Goal: Task Accomplishment & Management: Manage account settings

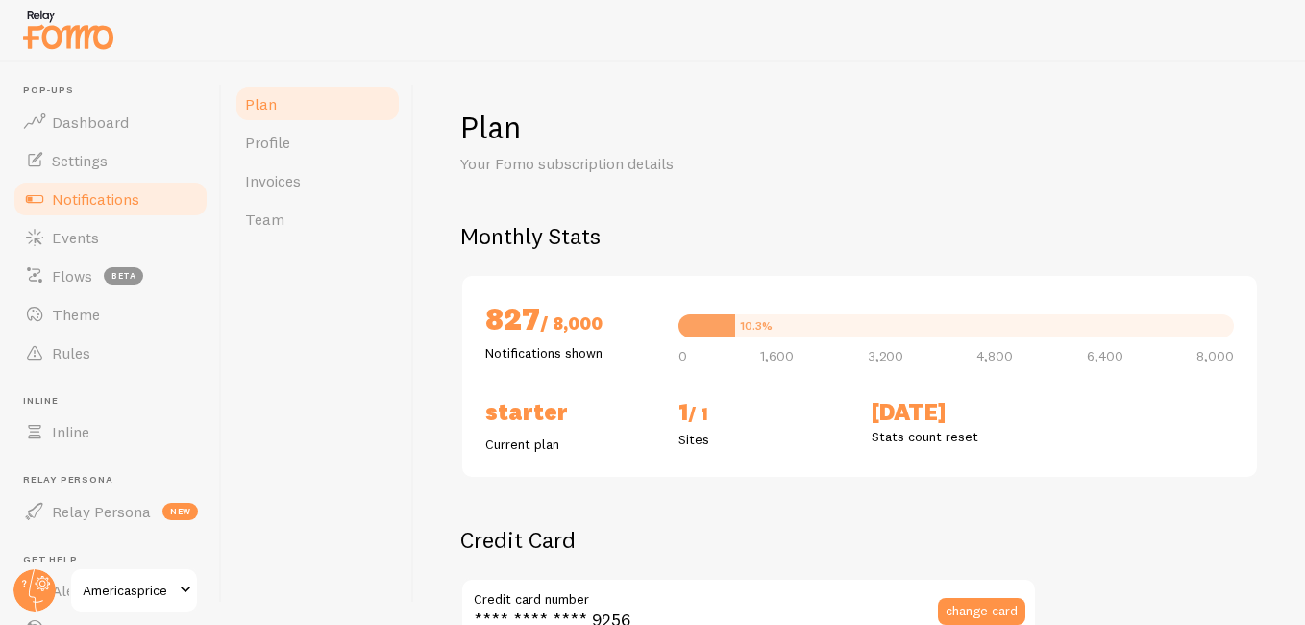
click at [122, 210] on link "Notifications" at bounding box center [111, 199] width 198 height 38
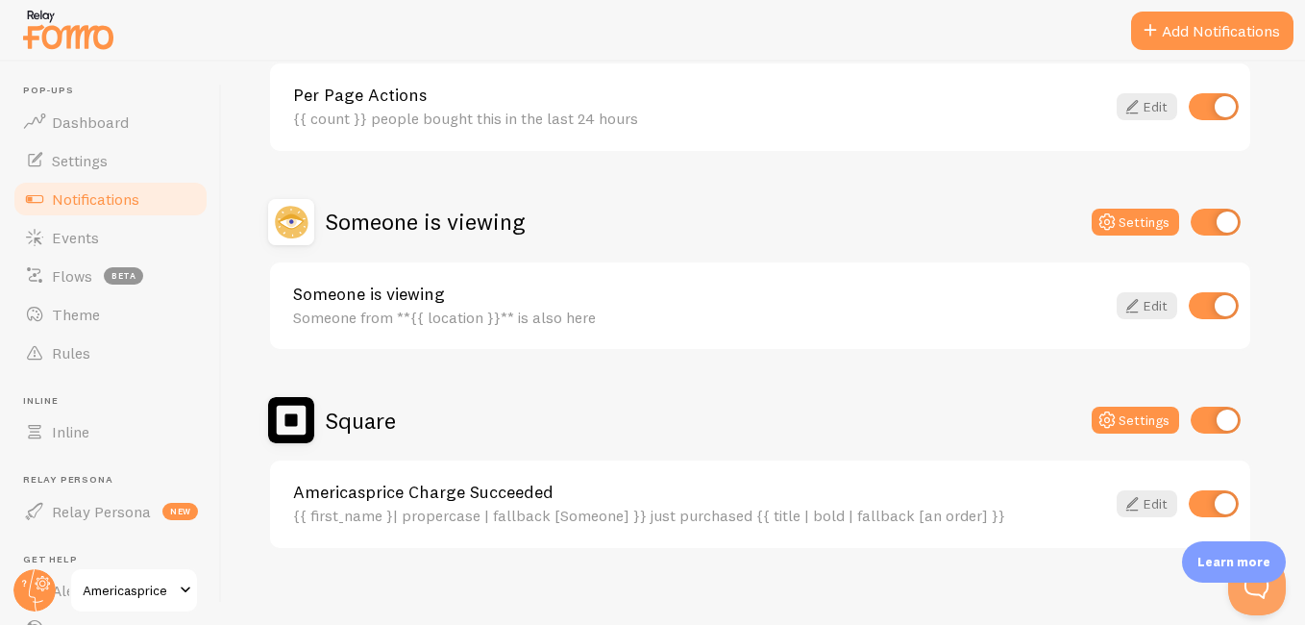
scroll to position [1024, 0]
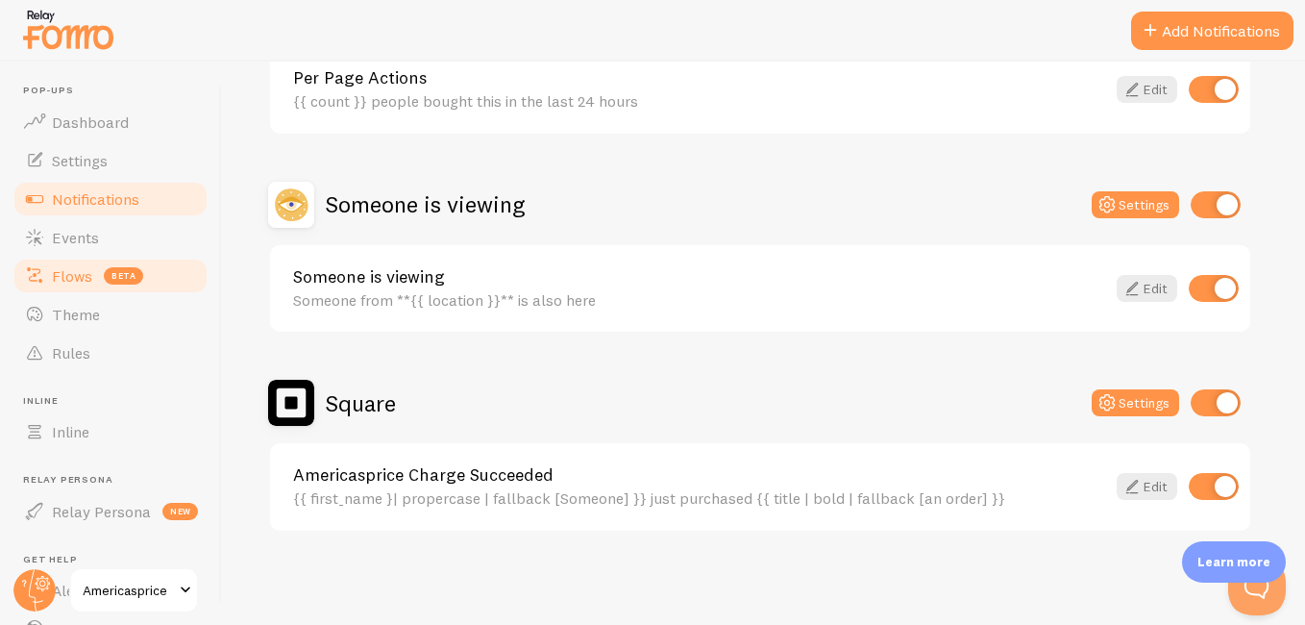
click at [81, 277] on span "Flows" at bounding box center [72, 275] width 40 height 19
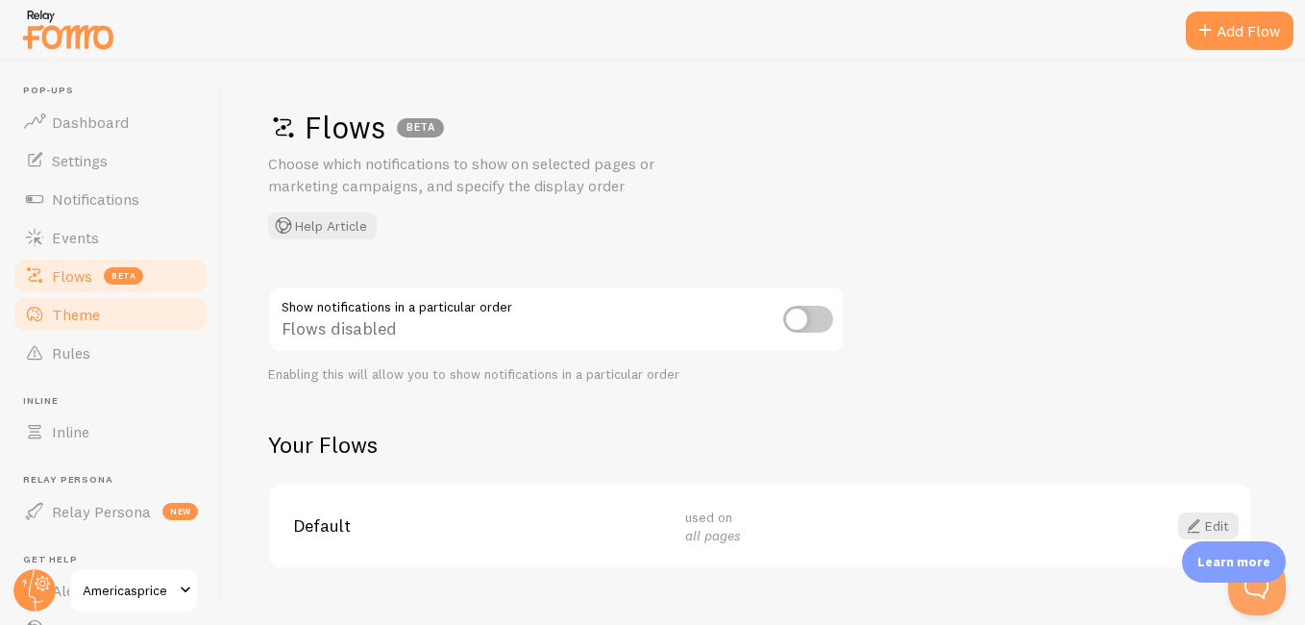
click at [102, 317] on link "Theme" at bounding box center [111, 314] width 198 height 38
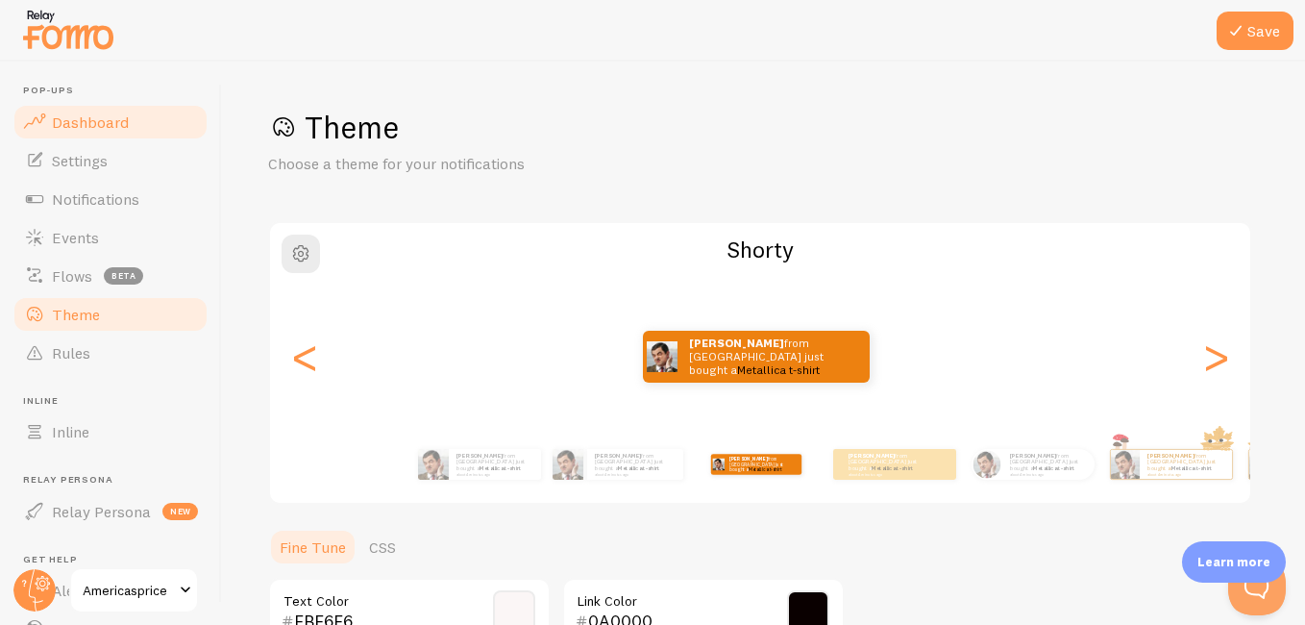
click at [110, 132] on link "Dashboard" at bounding box center [111, 122] width 198 height 38
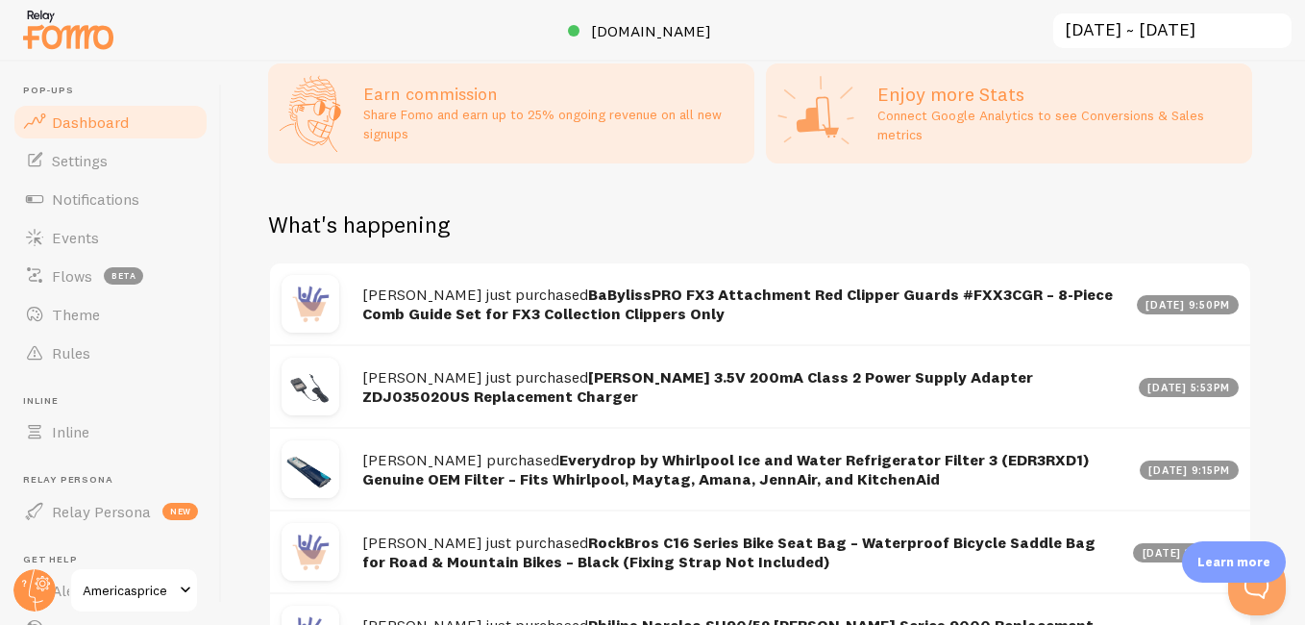
scroll to position [797, 0]
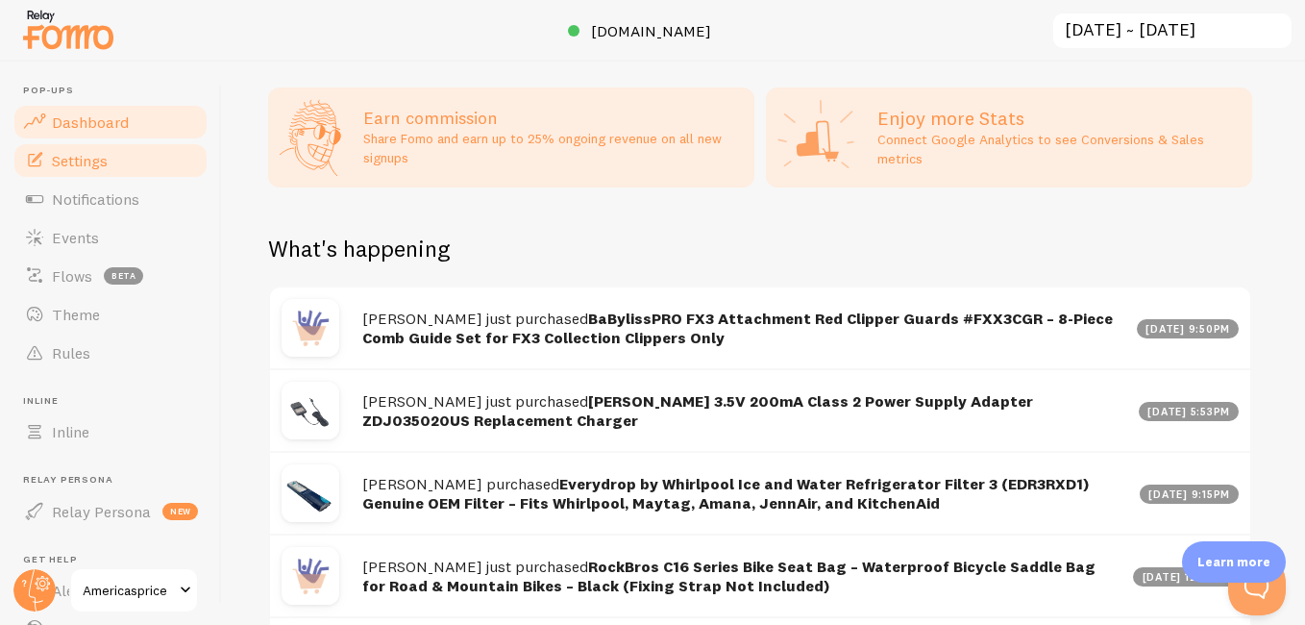
click at [125, 166] on link "Settings" at bounding box center [111, 160] width 198 height 38
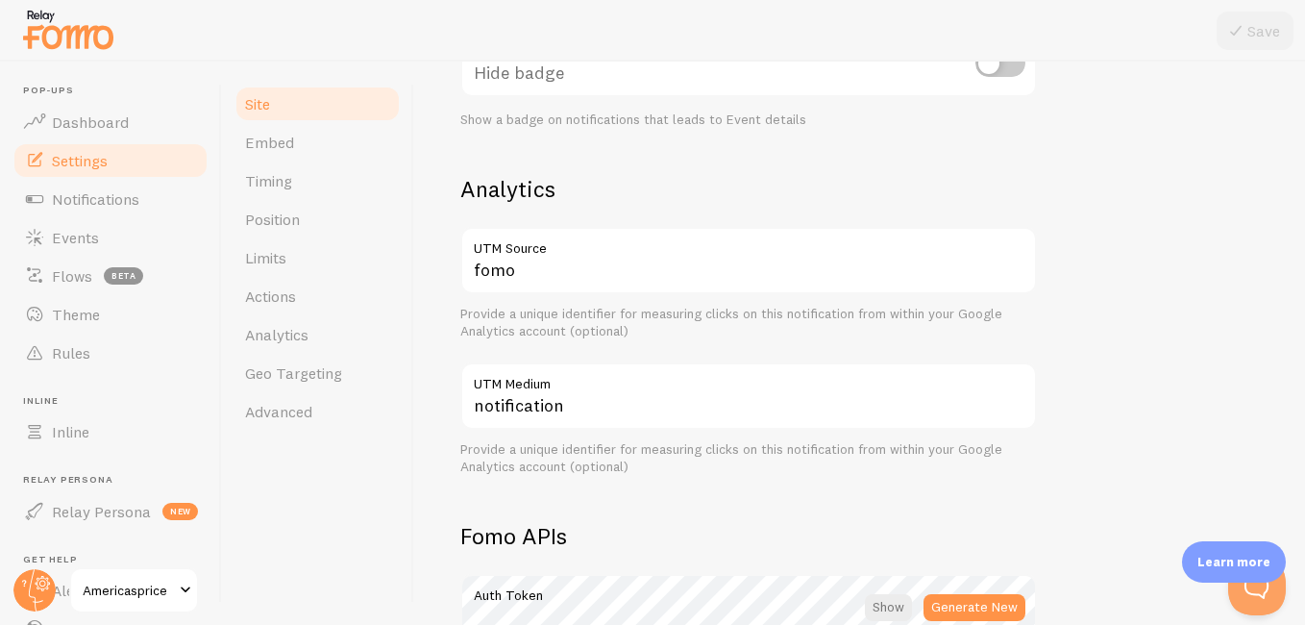
scroll to position [761, 0]
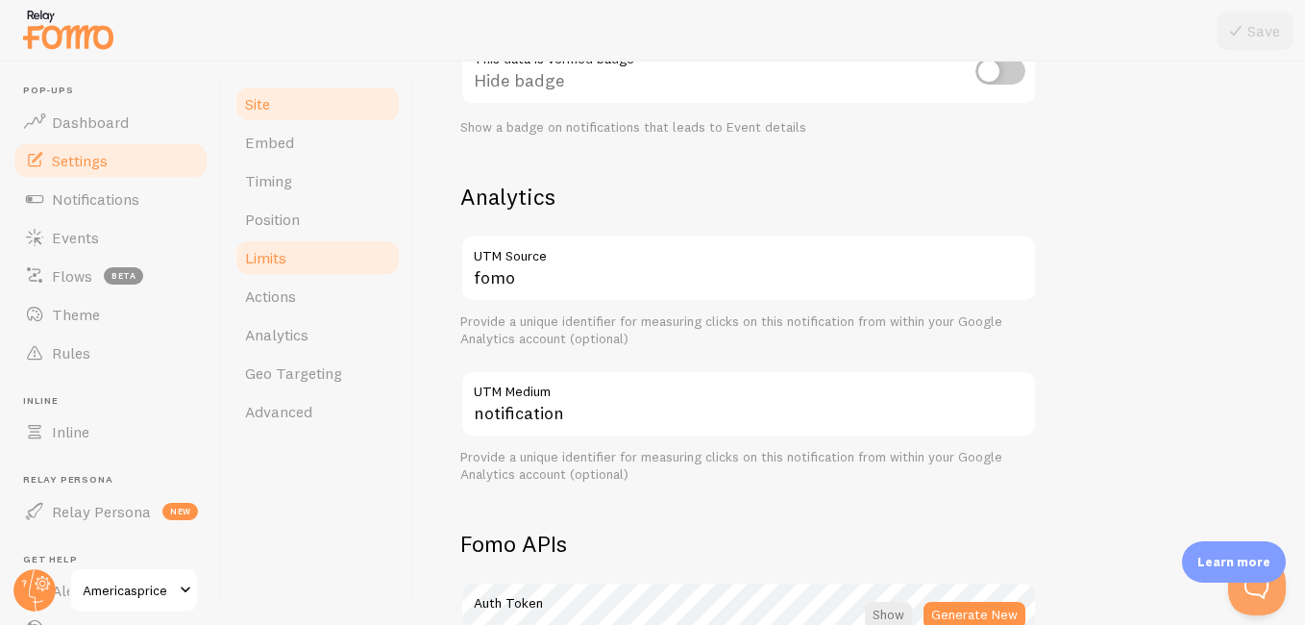
click at [297, 252] on link "Limits" at bounding box center [318, 257] width 168 height 38
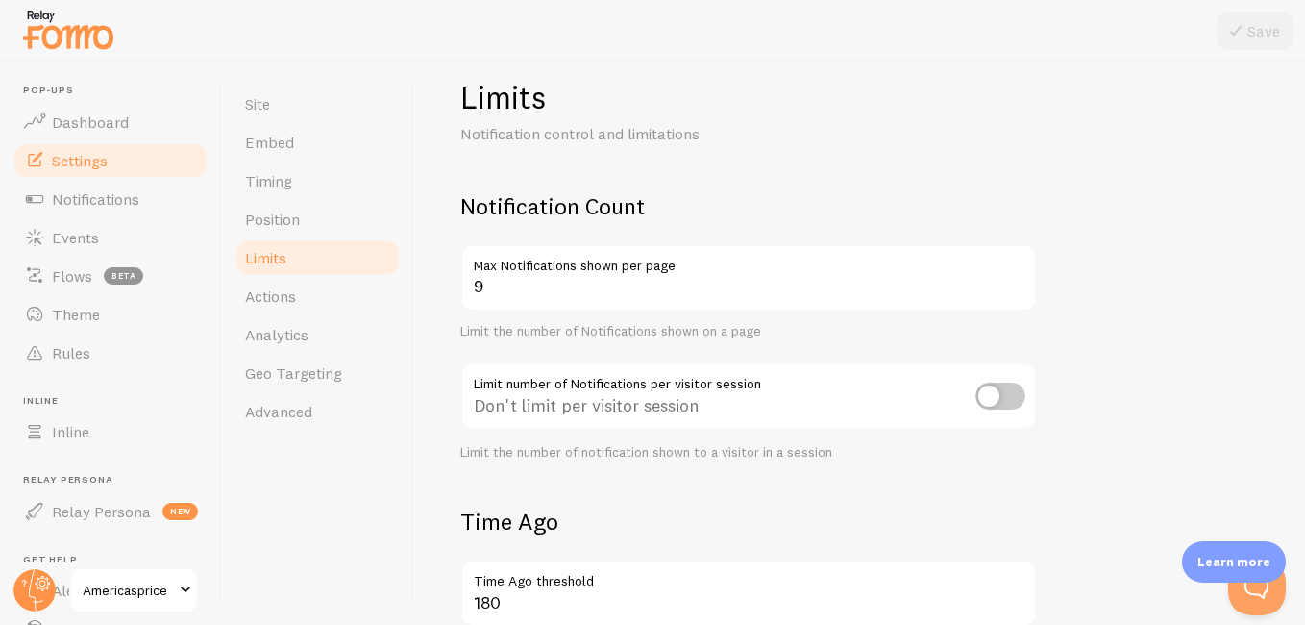
scroll to position [147, 0]
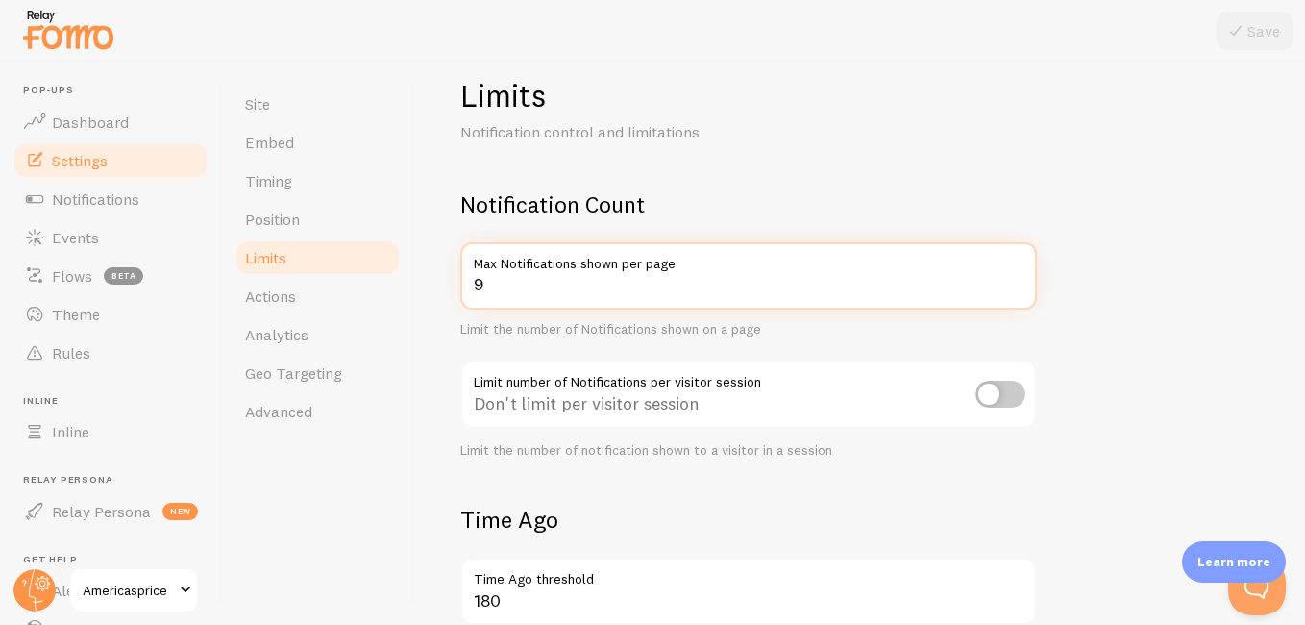
click at [537, 296] on input "9" at bounding box center [748, 275] width 577 height 67
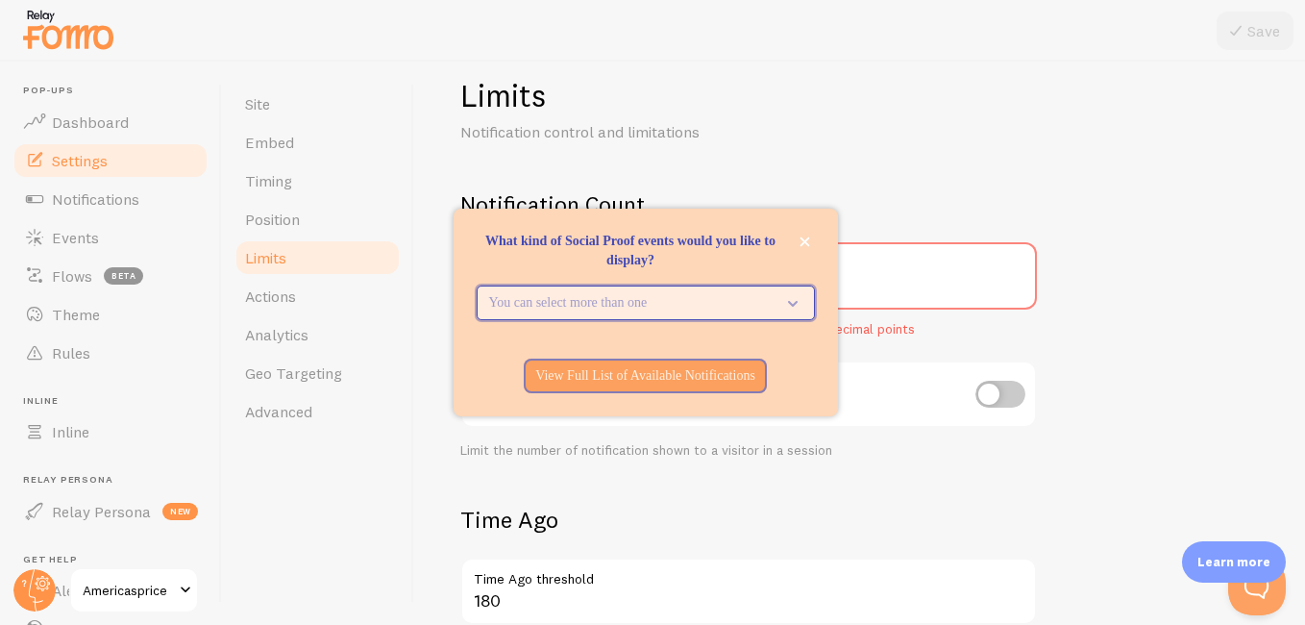
click at [790, 303] on icon "What kind of Social Proof events would you like to display?" at bounding box center [793, 304] width 10 height 6
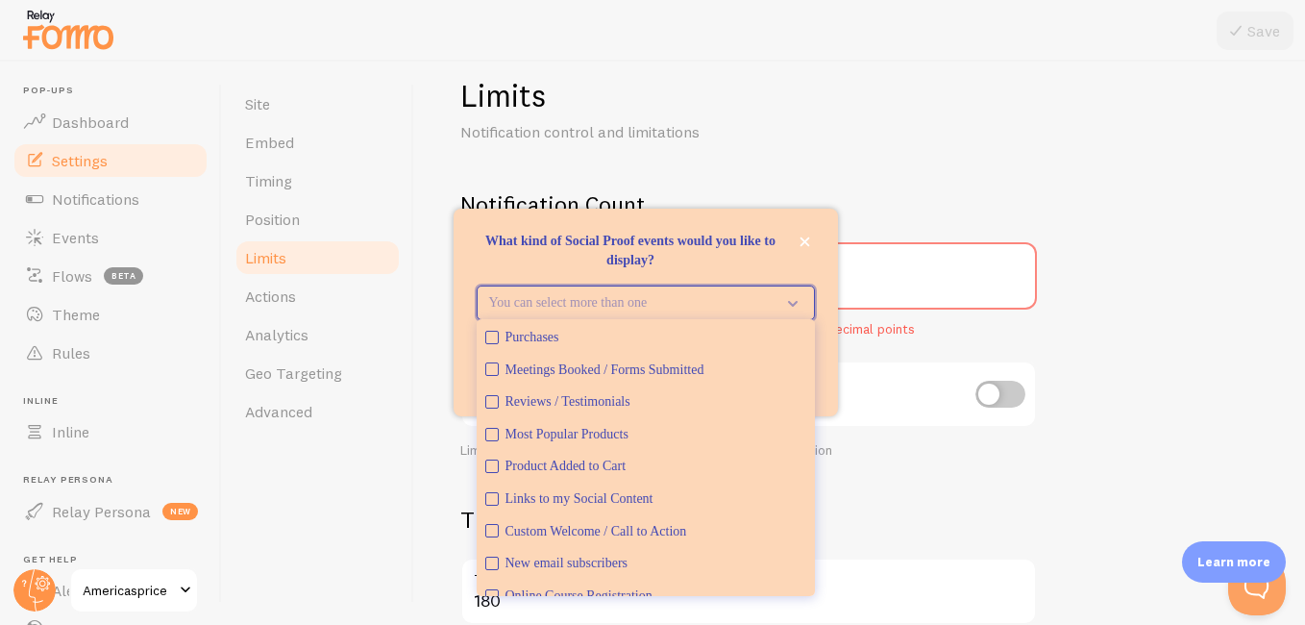
drag, startPoint x: 790, startPoint y: 303, endPoint x: 528, endPoint y: 429, distance: 291.0
click at [528, 328] on div "You can select more than one Purchases Meetings Booked / Forms Submitted Review…" at bounding box center [646, 306] width 338 height 42
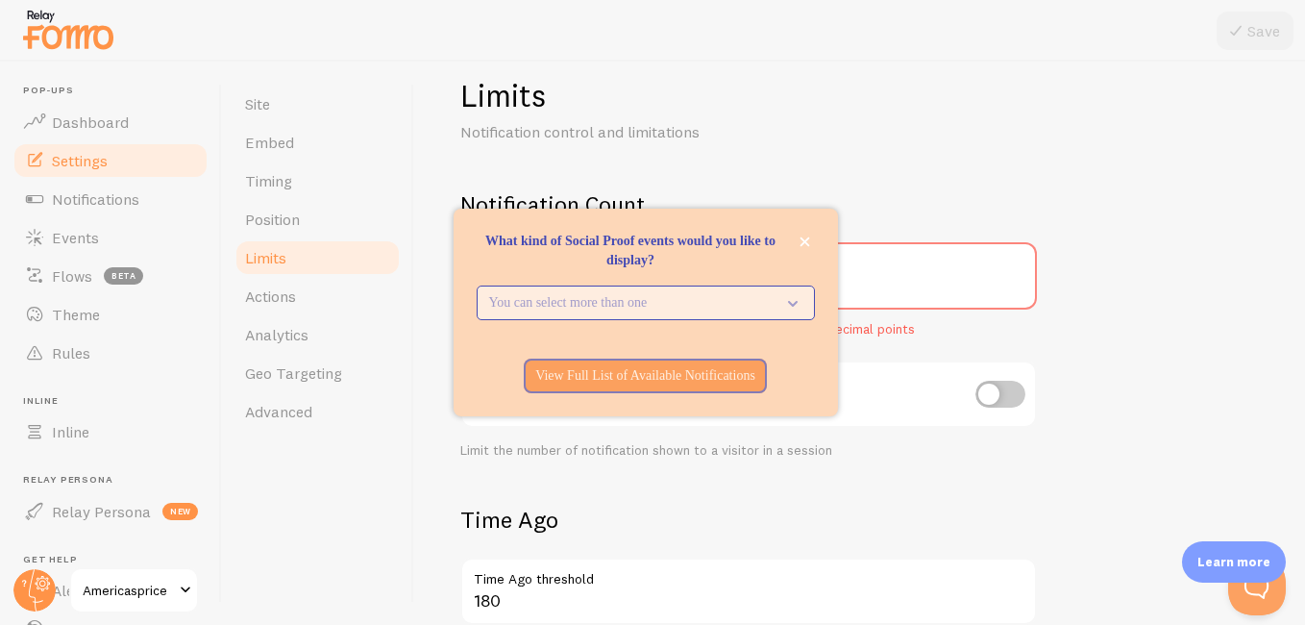
click at [598, 307] on p "You can select more than one" at bounding box center [632, 302] width 286 height 19
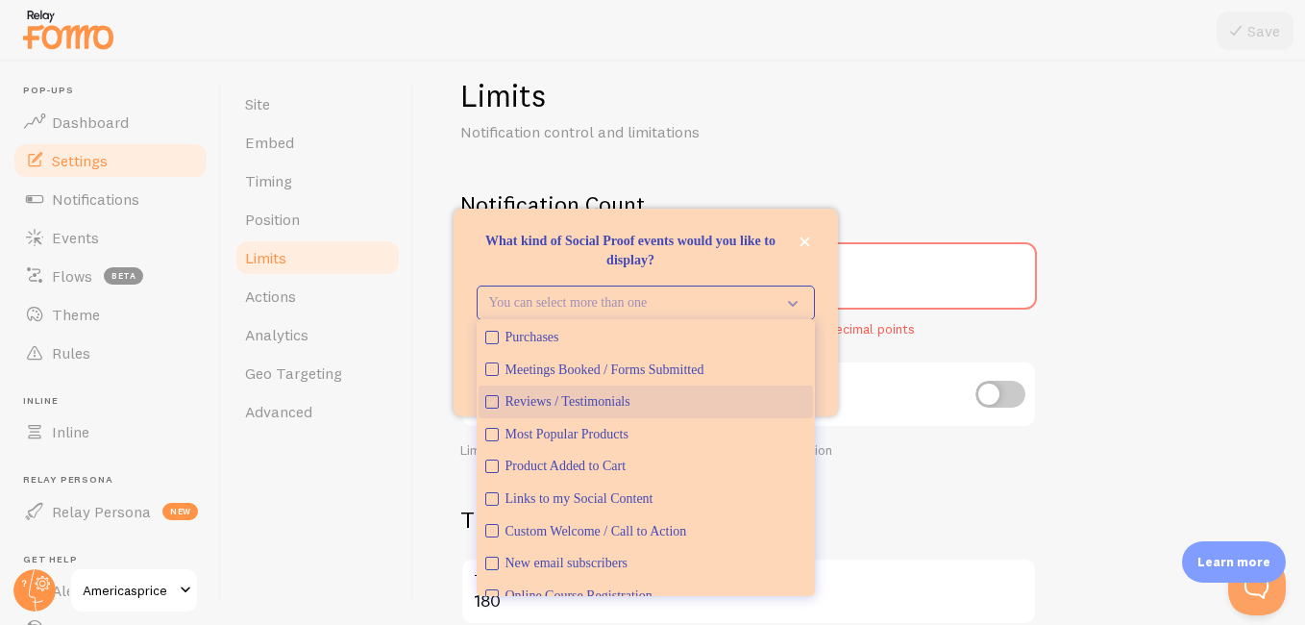
click at [491, 405] on icon "Reviews / Testimonials" at bounding box center [491, 402] width 7 height 7
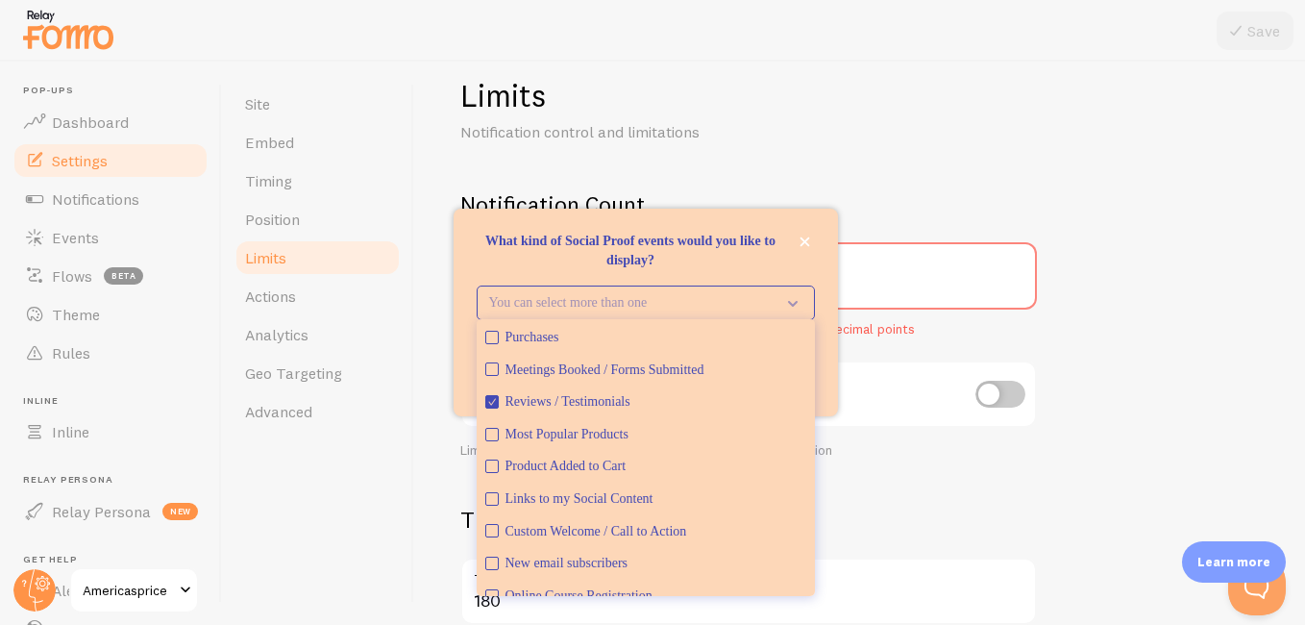
click at [854, 418] on div "Don't limit per visitor session" at bounding box center [748, 395] width 577 height 70
click at [876, 423] on div "Don't limit per visitor session" at bounding box center [748, 395] width 577 height 70
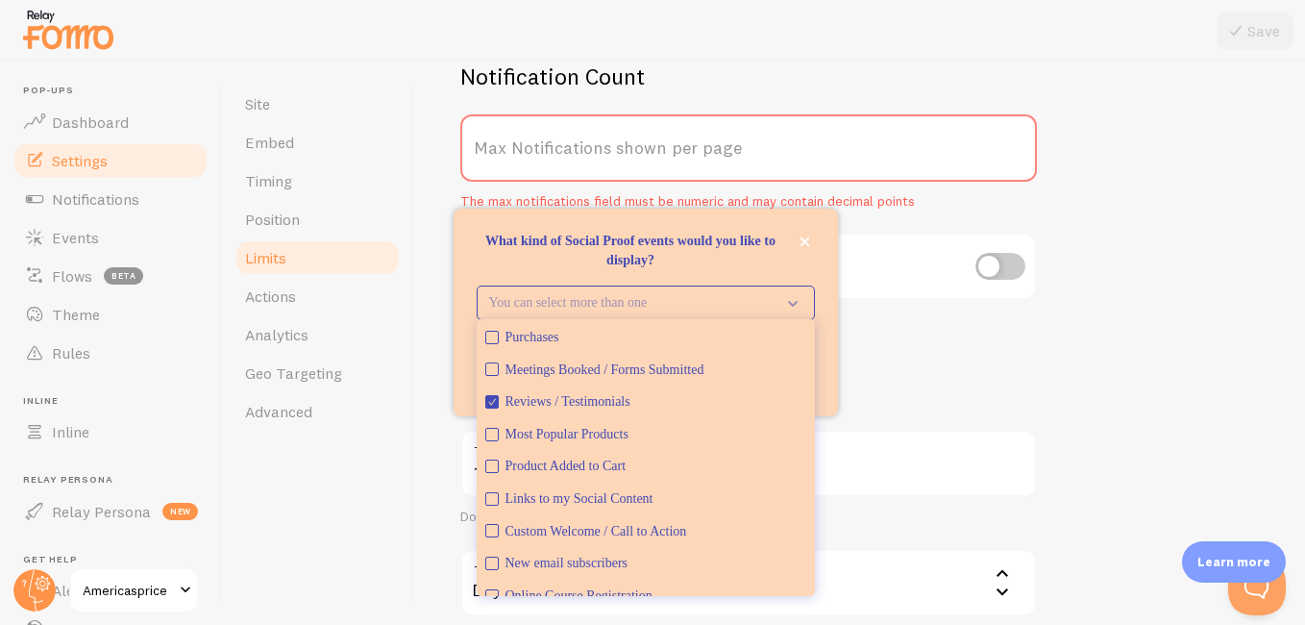
scroll to position [50, 0]
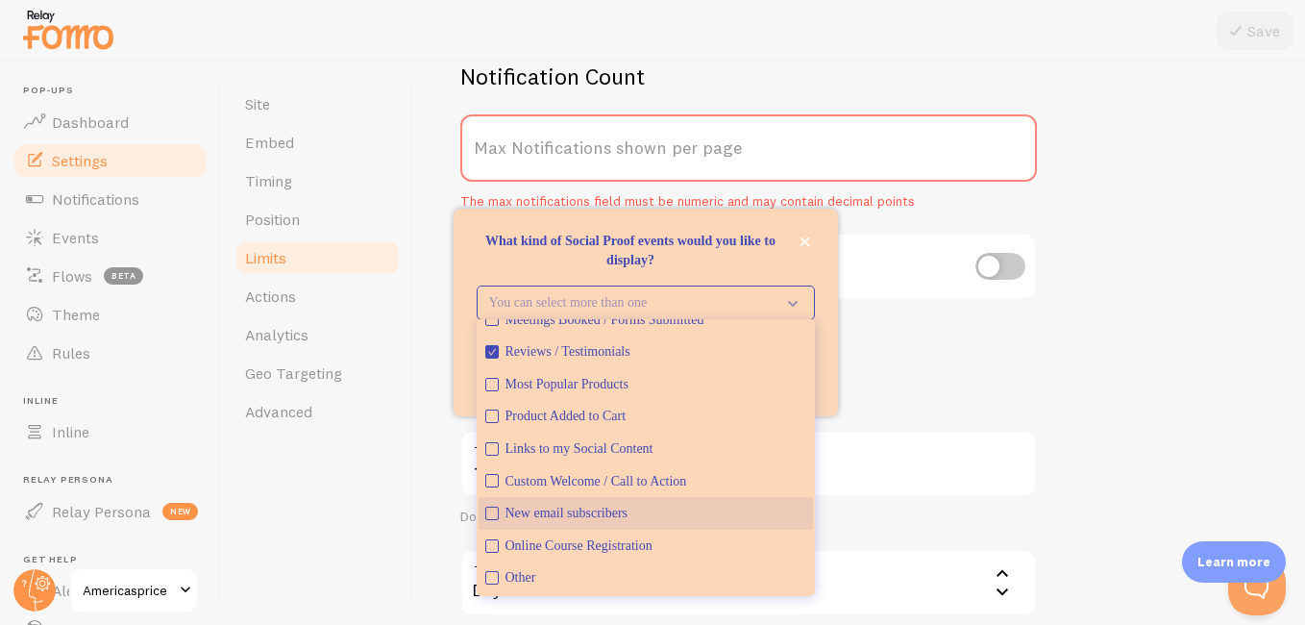
click at [500, 517] on button "New email subscribers" at bounding box center [646, 513] width 334 height 33
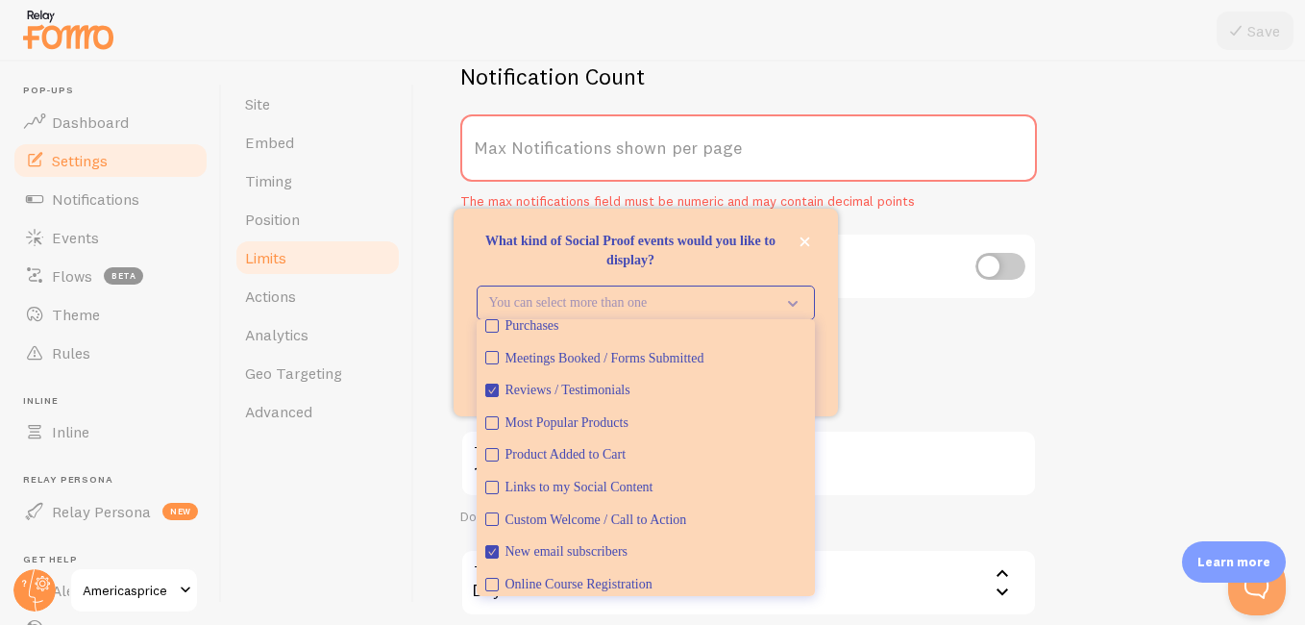
scroll to position [3, 0]
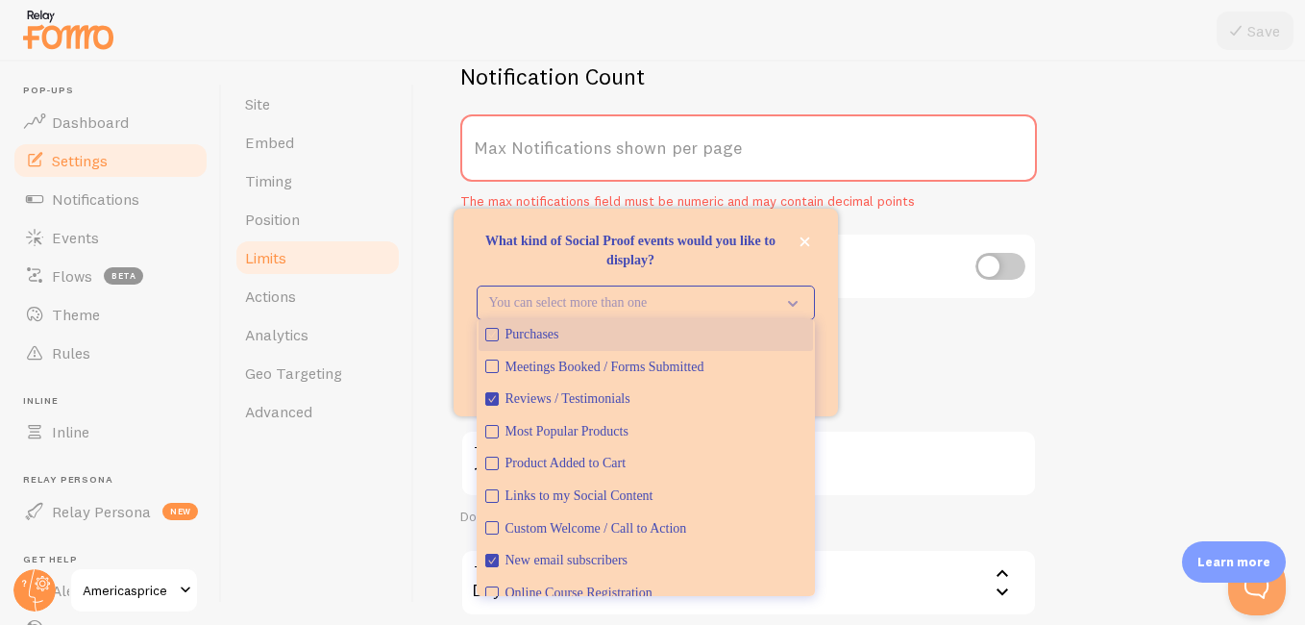
click at [491, 335] on icon "Purchases" at bounding box center [492, 335] width 12 height 12
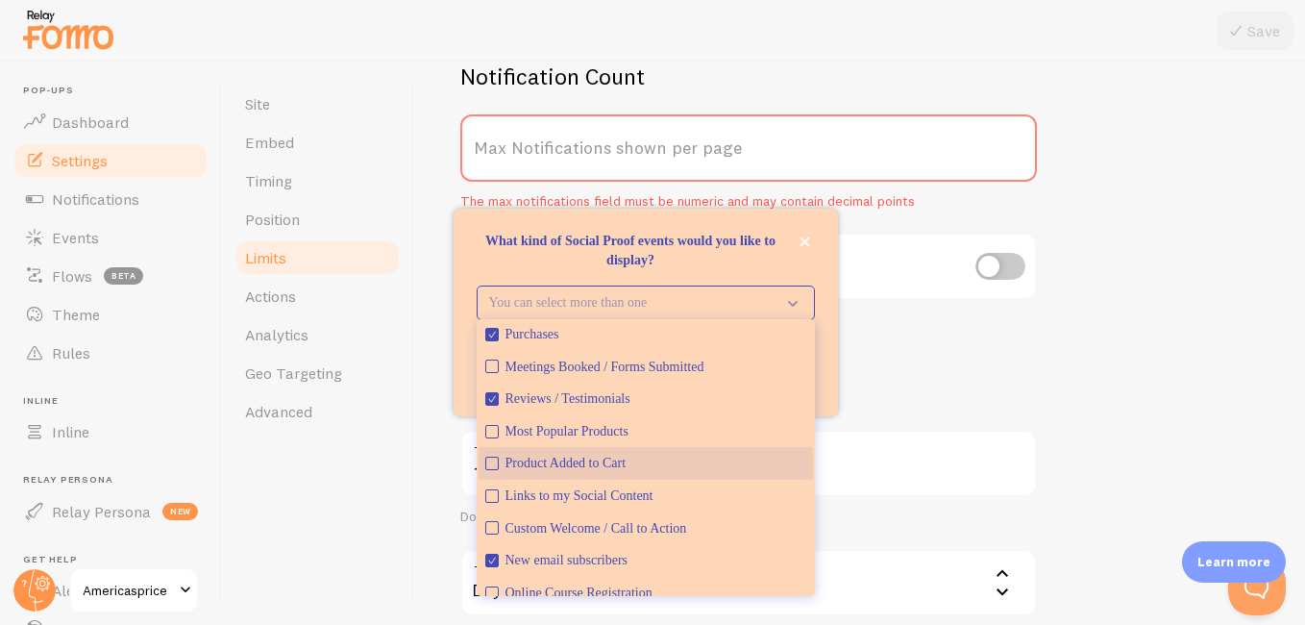
click at [488, 461] on icon "Product Added to Cart" at bounding box center [492, 463] width 12 height 12
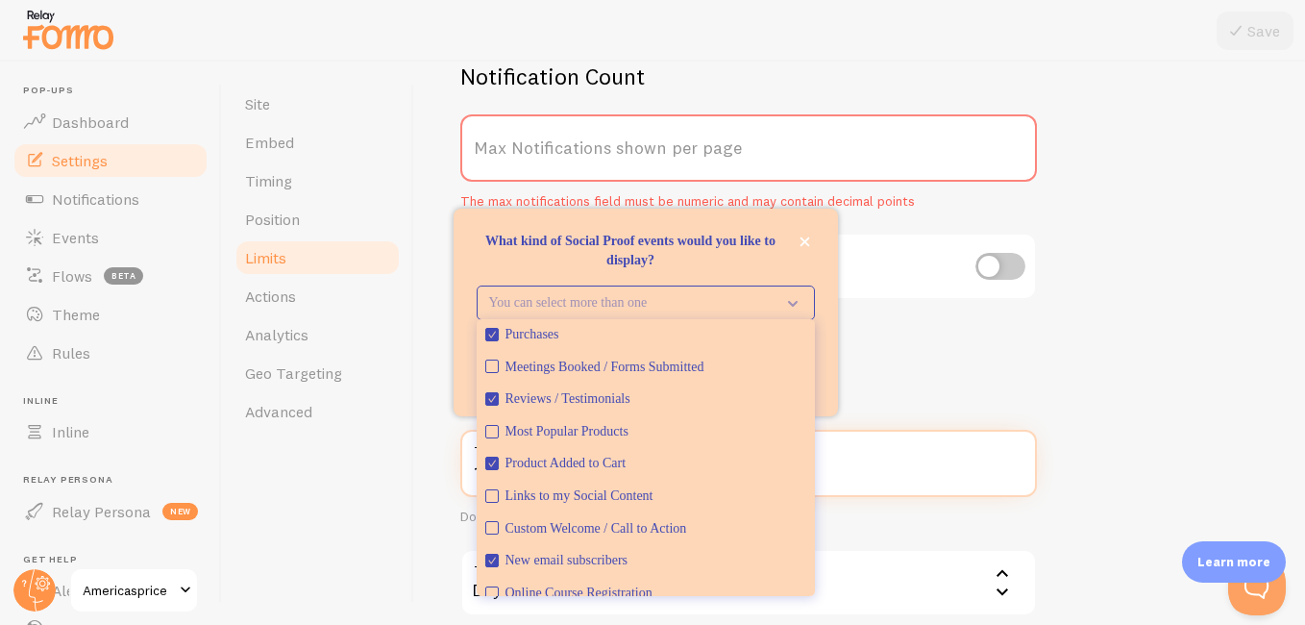
click at [839, 465] on input "180" at bounding box center [748, 463] width 577 height 67
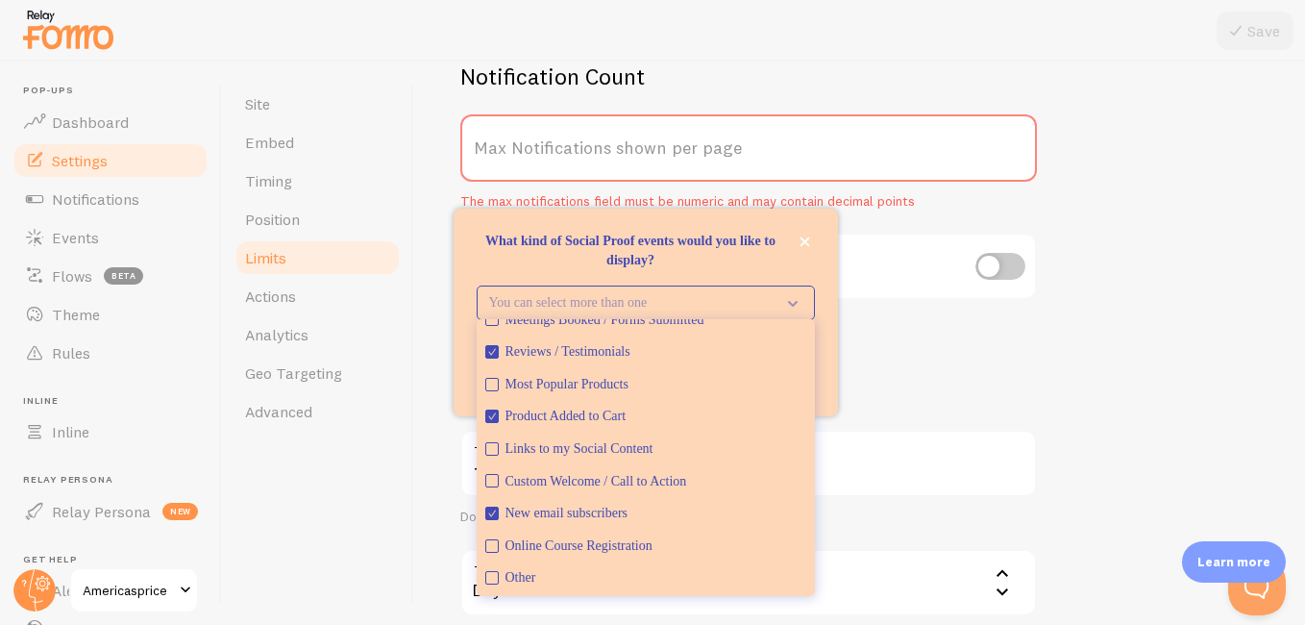
scroll to position [0, 0]
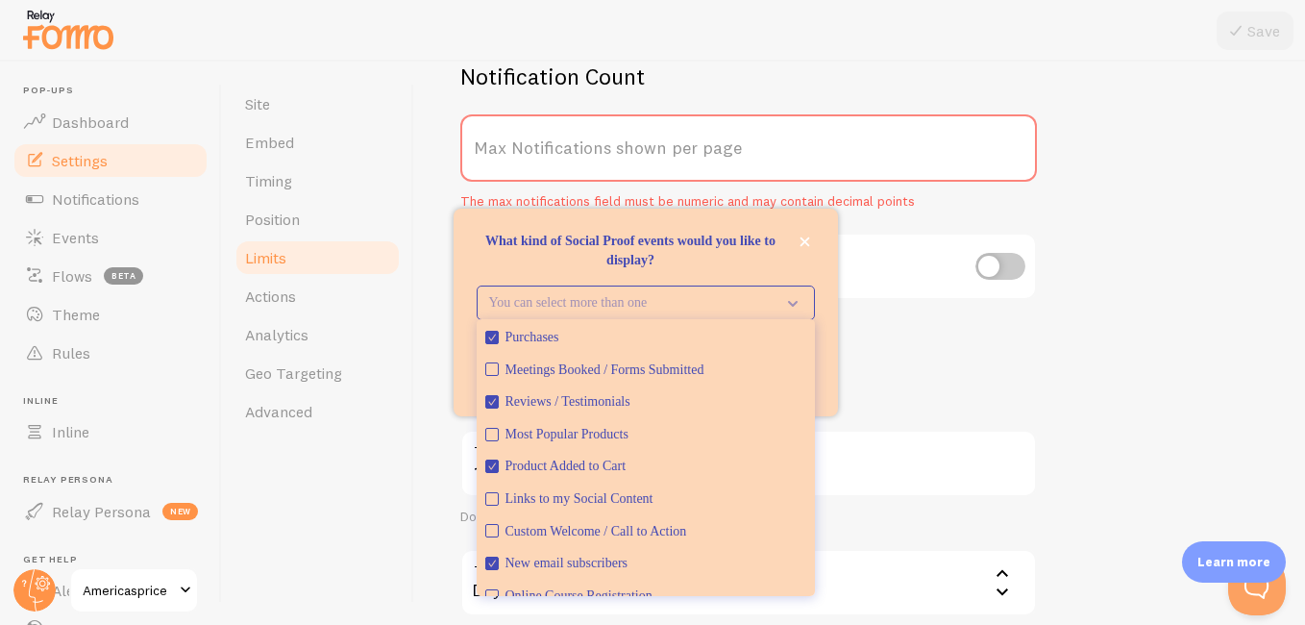
click at [894, 320] on div "Limit the number of notification shown to a visitor in a session" at bounding box center [748, 322] width 577 height 17
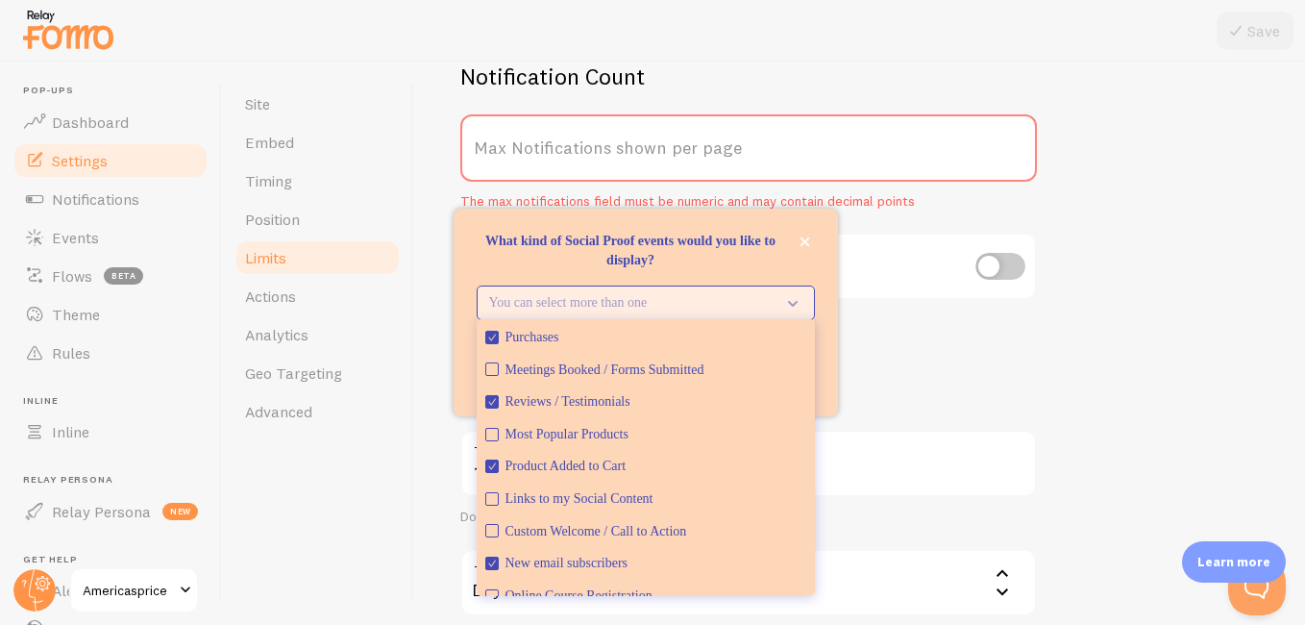
click at [736, 297] on p "You can select more than one" at bounding box center [632, 302] width 286 height 19
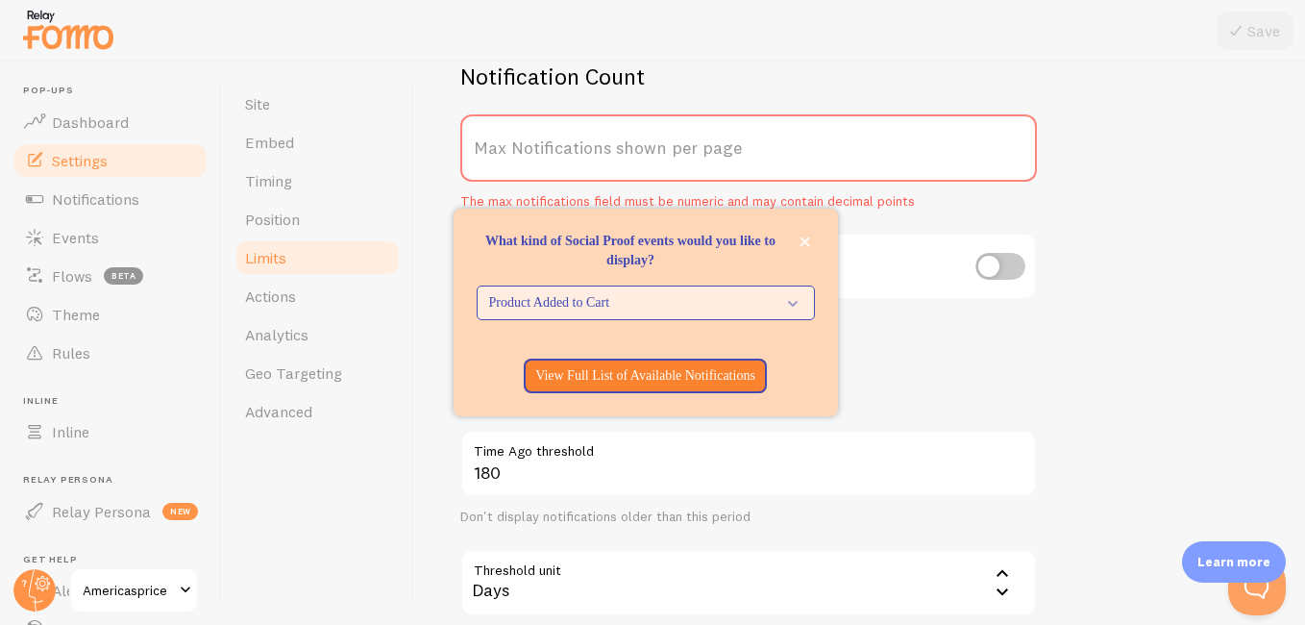
click at [881, 341] on form "Notification Count Max Notifications shown per page The max notifications field…" at bounding box center [859, 510] width 799 height 896
click at [610, 144] on label "Max Notifications shown per page" at bounding box center [748, 147] width 577 height 67
click at [610, 144] on input "Max Notifications shown per page" at bounding box center [748, 147] width 577 height 67
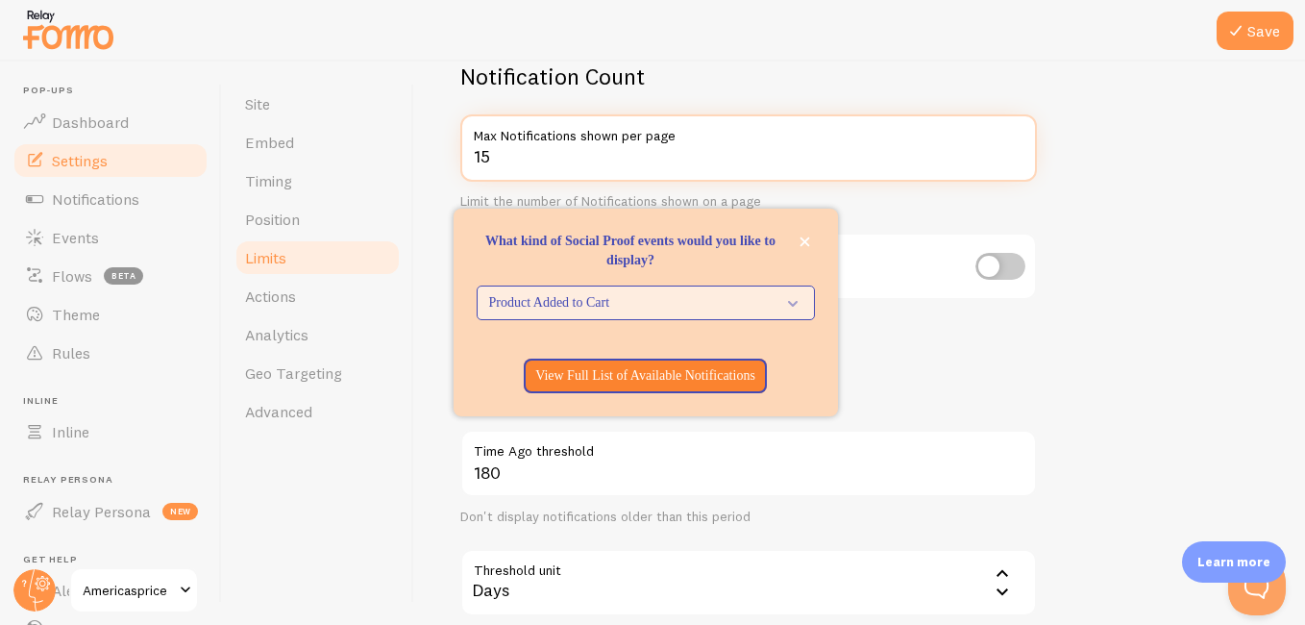
type input "15"
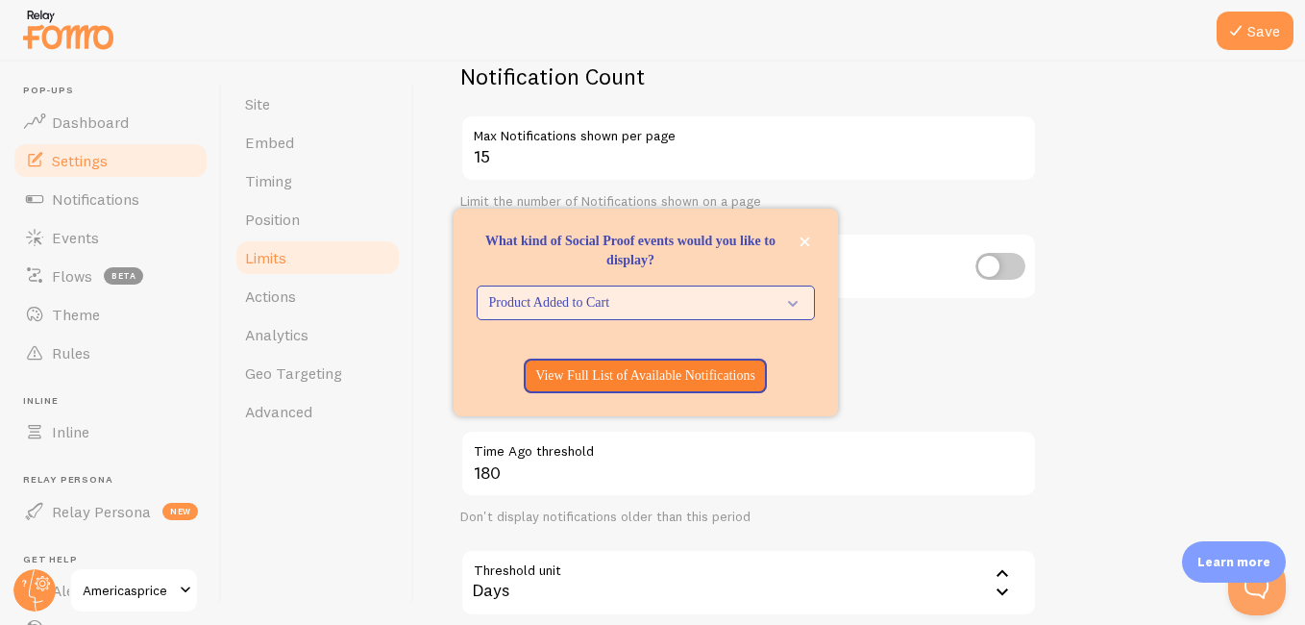
click at [1059, 179] on form "Notification Count 15 Max Notifications shown per page Limit the number of Noti…" at bounding box center [859, 510] width 799 height 896
click at [1093, 176] on form "Notification Count 15 Max Notifications shown per page Limit the number of Noti…" at bounding box center [859, 510] width 799 height 896
click at [789, 308] on icon "What kind of Social Proof events would you like to display?" at bounding box center [789, 302] width 27 height 21
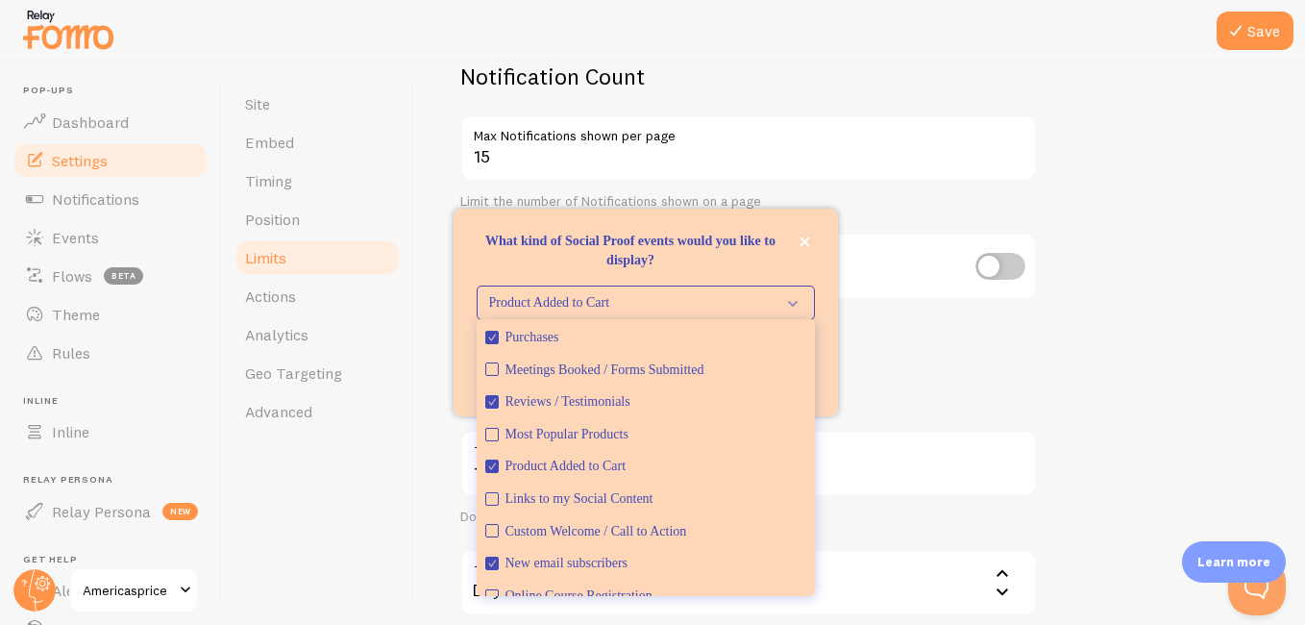
click at [1016, 266] on input "checkbox" at bounding box center [1000, 266] width 50 height 27
checkbox input "true"
click at [1007, 332] on div "Notification Count 15 Max Notifications shown per page Limit the number of Noti…" at bounding box center [748, 315] width 577 height 506
click at [1154, 173] on form "Notification Count 15 Max Notifications shown per page Limit the number of Noti…" at bounding box center [859, 628] width 799 height 1133
click at [1244, 46] on button "Save" at bounding box center [1255, 31] width 77 height 38
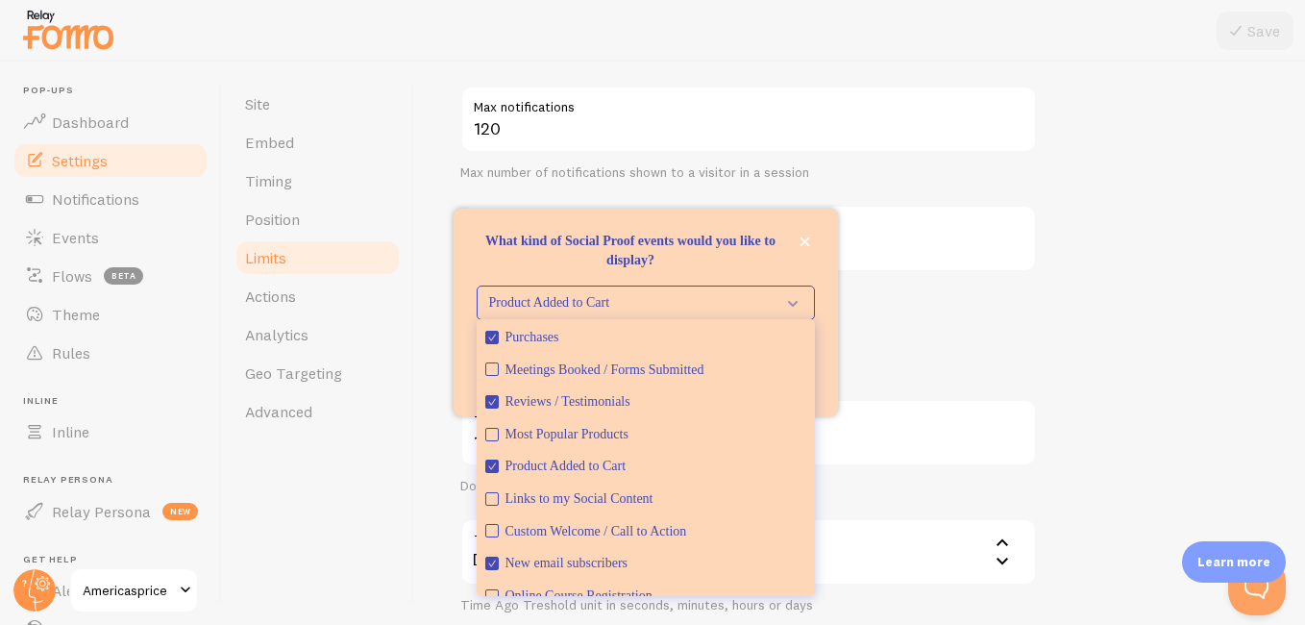
scroll to position [720, 0]
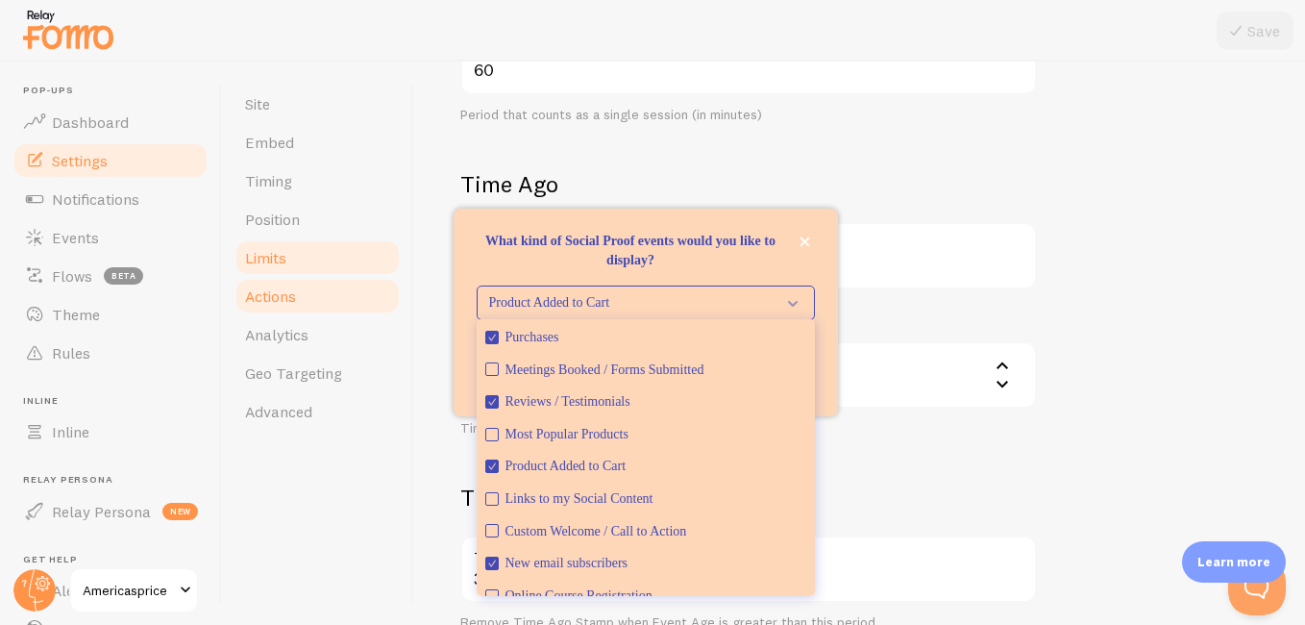
click at [304, 301] on link "Actions" at bounding box center [318, 296] width 168 height 38
